Goal: Task Accomplishment & Management: Complete application form

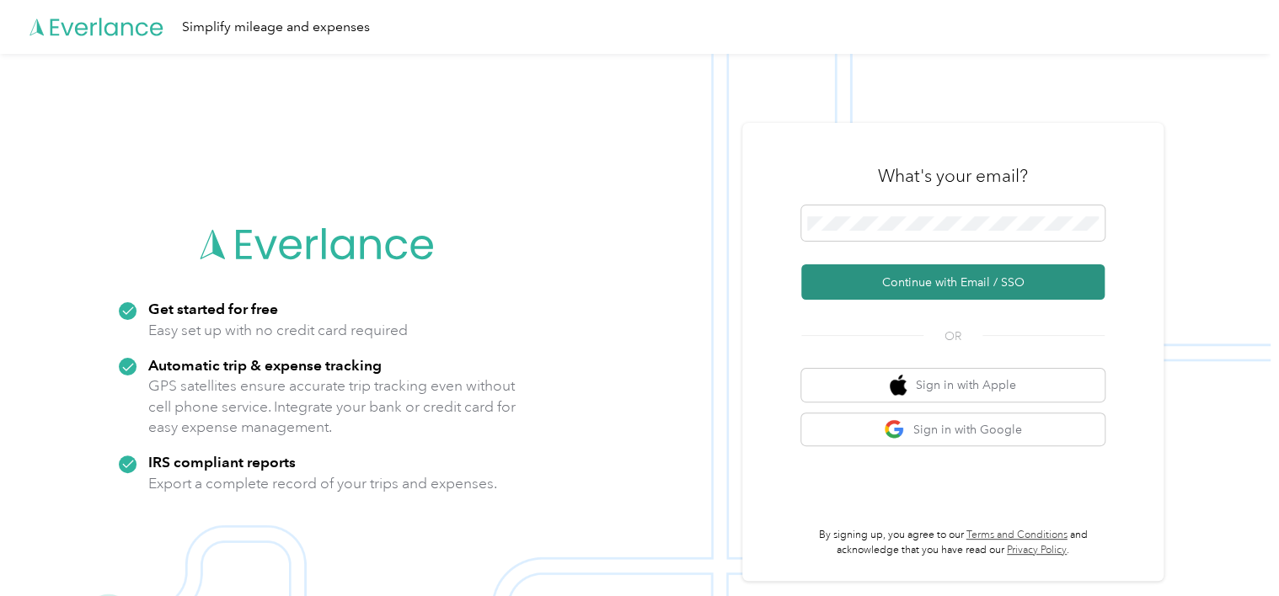
click at [882, 282] on button "Continue with Email / SSO" at bounding box center [952, 282] width 303 height 35
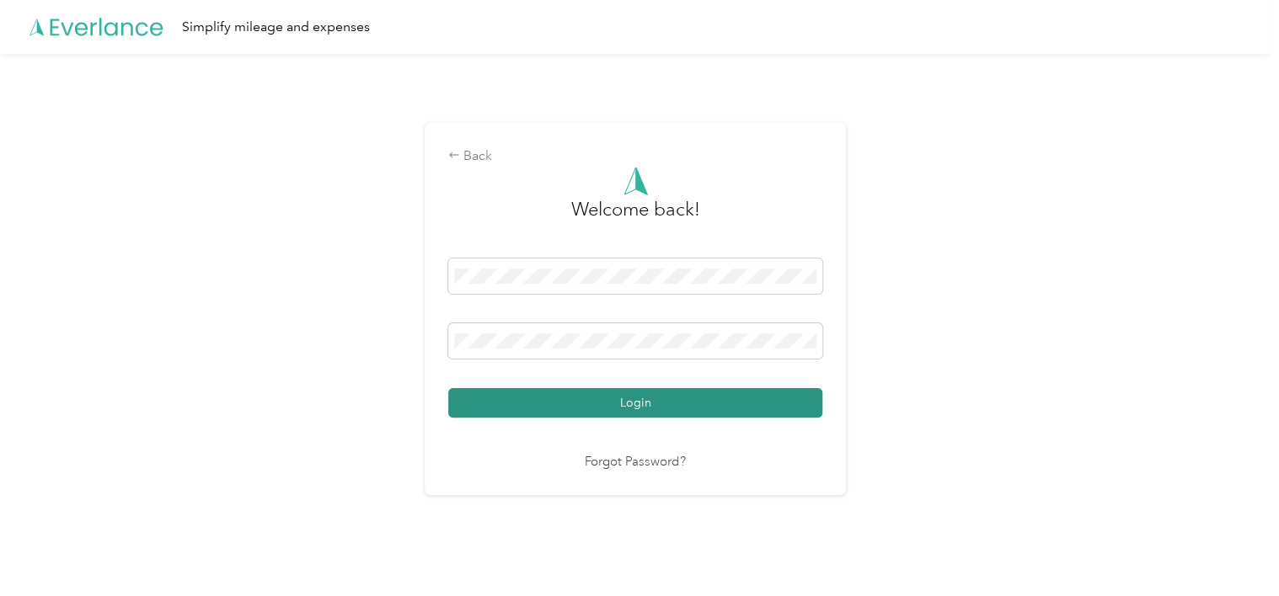
click at [599, 401] on button "Login" at bounding box center [635, 402] width 374 height 29
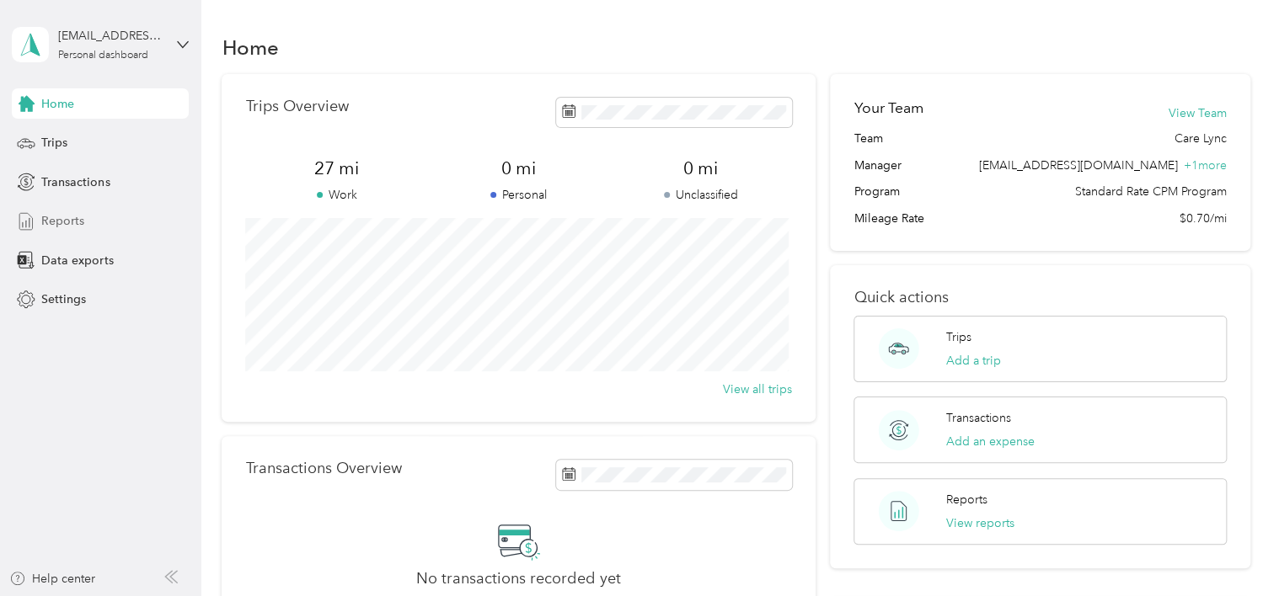
click at [67, 217] on span "Reports" at bounding box center [62, 221] width 43 height 18
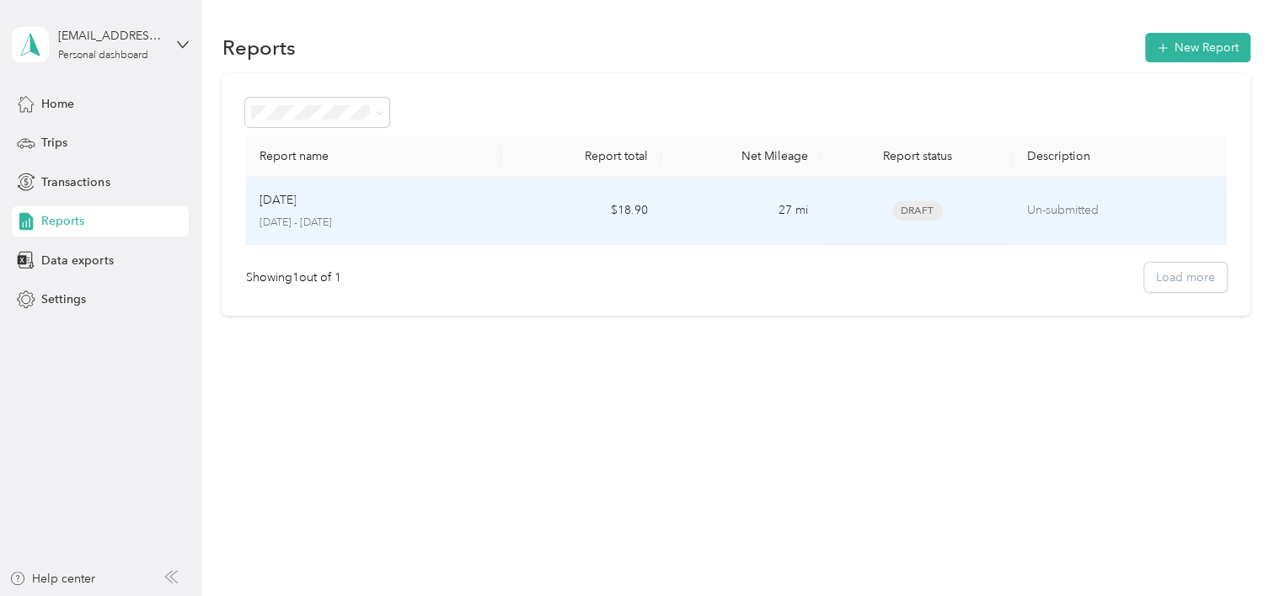
click at [729, 222] on td "27 mi" at bounding box center [741, 211] width 160 height 67
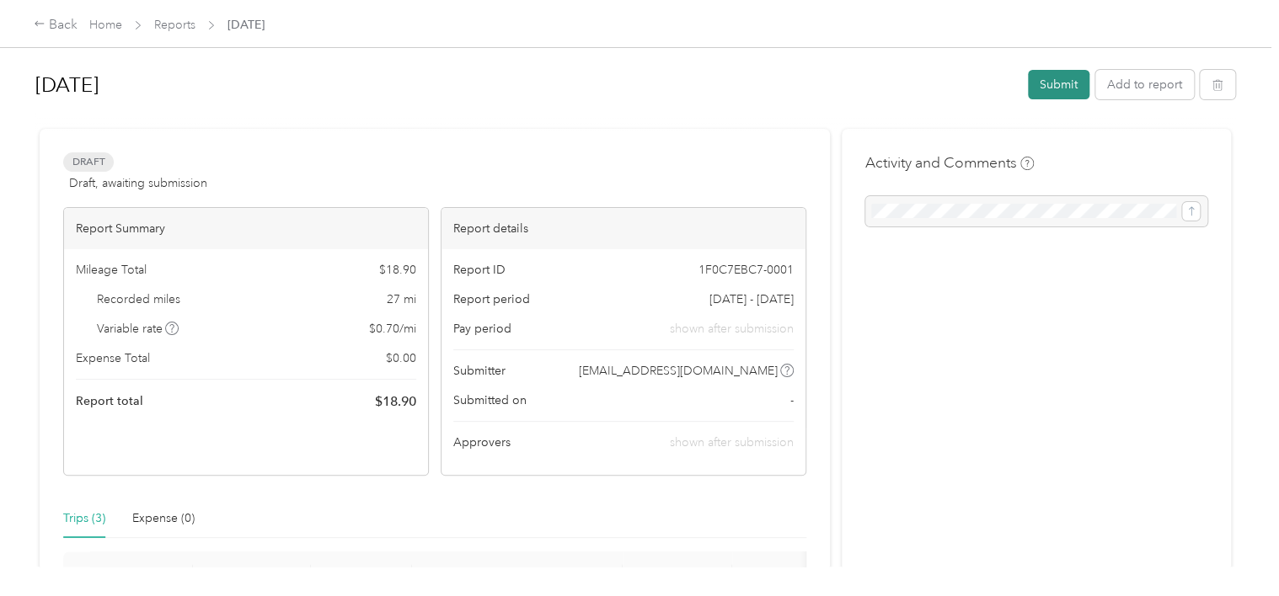
click at [1067, 83] on button "Submit" at bounding box center [1058, 84] width 61 height 29
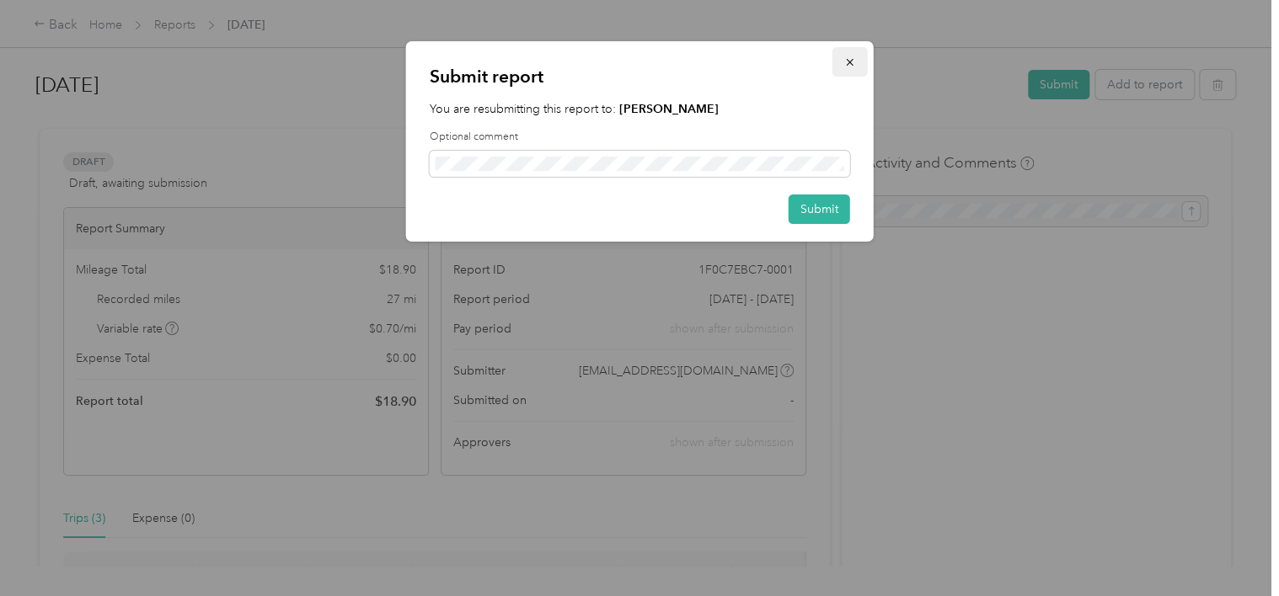
click at [844, 60] on icon "button" at bounding box center [850, 62] width 12 height 12
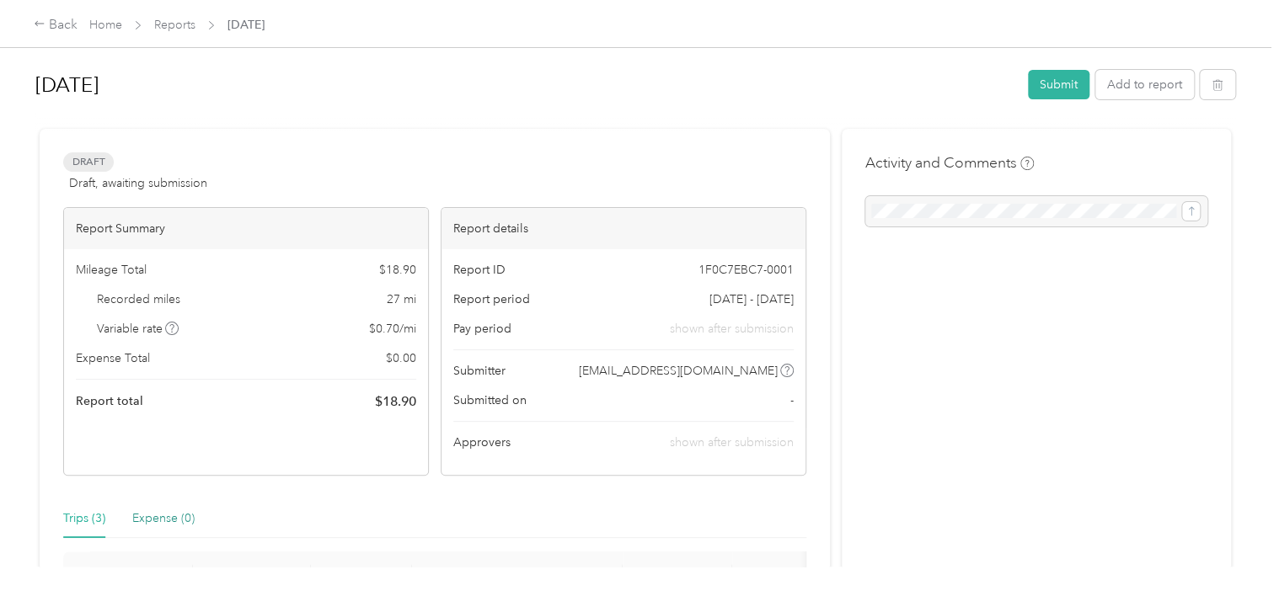
click at [168, 522] on div "Expense (0)" at bounding box center [163, 519] width 62 height 19
click at [81, 515] on div "Trips (3)" at bounding box center [84, 519] width 42 height 19
click at [742, 448] on ul "shown after submission" at bounding box center [732, 443] width 124 height 18
click at [1075, 97] on button "Submit" at bounding box center [1058, 84] width 61 height 29
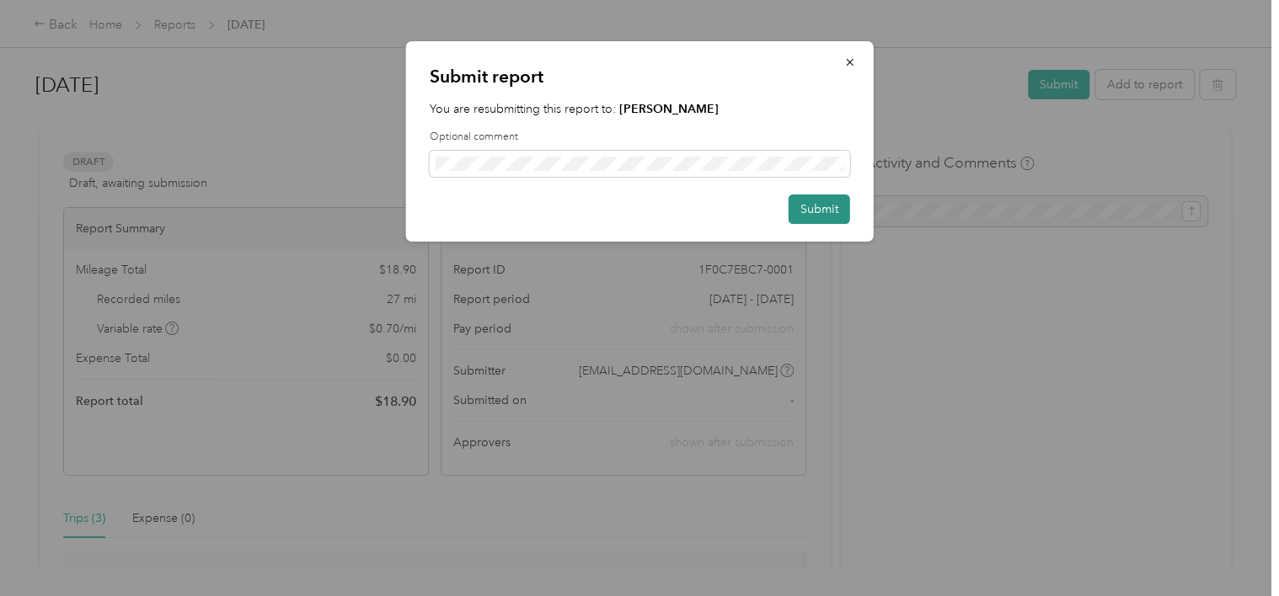
click at [817, 202] on button "Submit" at bounding box center [819, 209] width 61 height 29
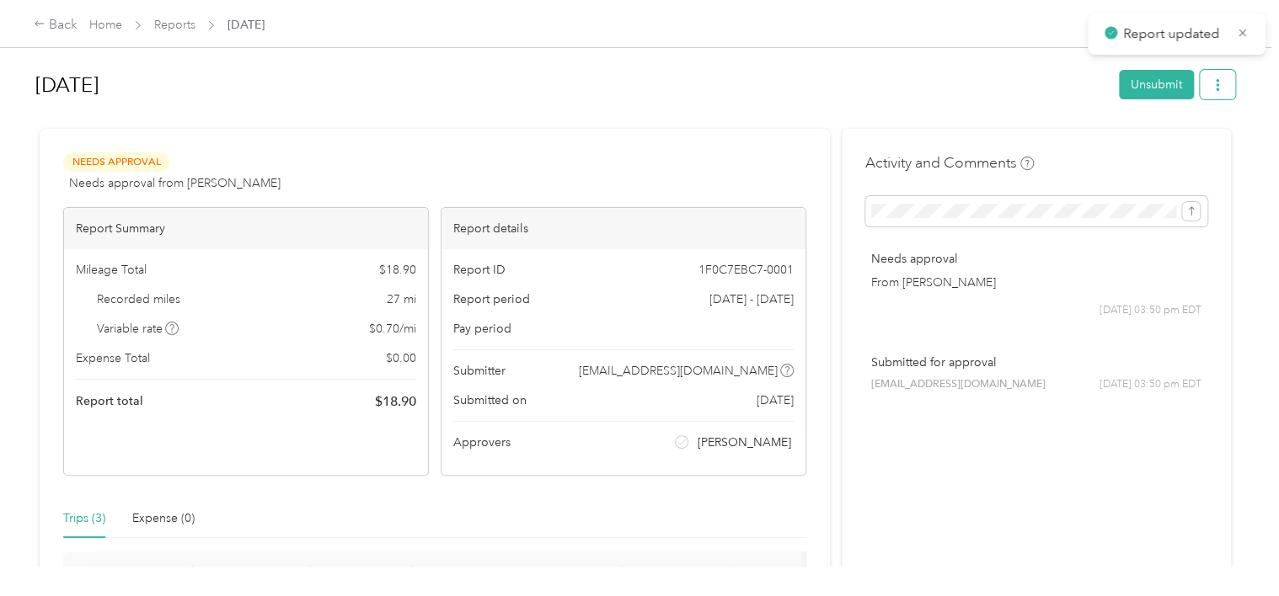
click at [1216, 86] on icon "button" at bounding box center [1217, 85] width 3 height 12
click at [1176, 148] on span "Download" at bounding box center [1165, 146] width 56 height 18
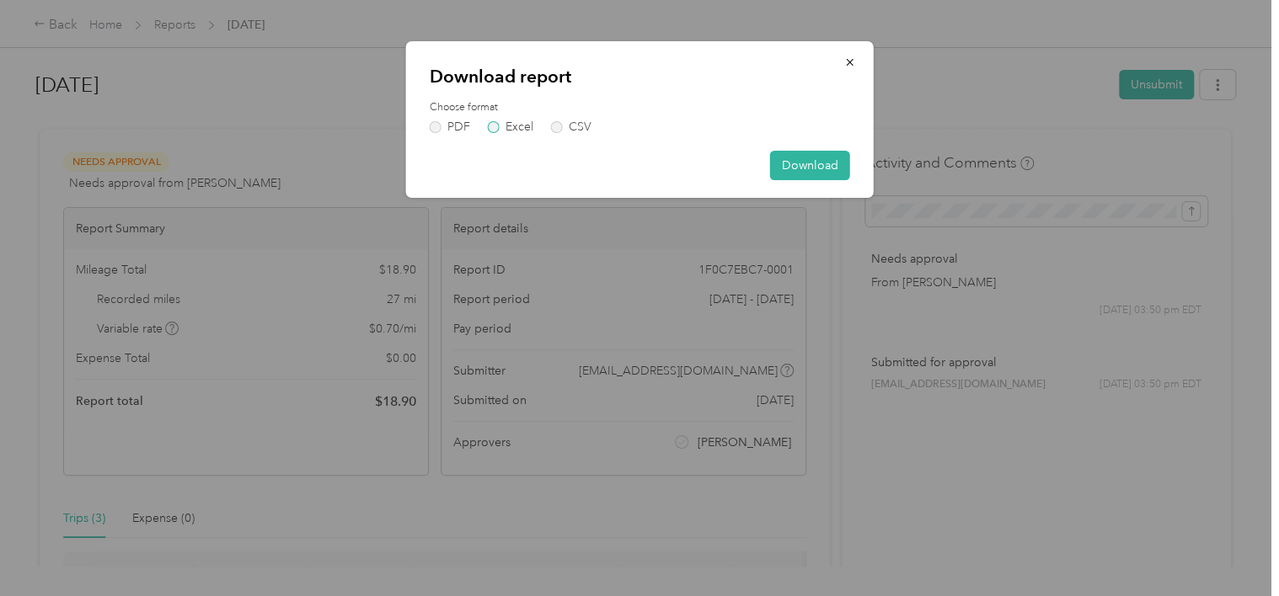
click at [514, 125] on label "Excel" at bounding box center [510, 127] width 45 height 12
click at [809, 158] on button "Download" at bounding box center [810, 165] width 80 height 29
